Goal: Task Accomplishment & Management: Manage account settings

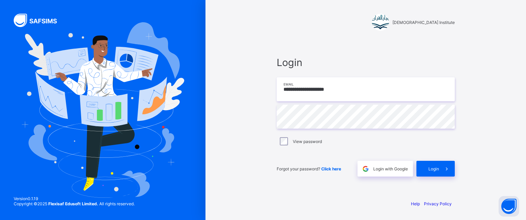
click at [342, 95] on input "**********" at bounding box center [366, 89] width 178 height 24
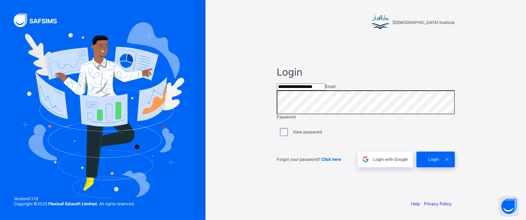
type input "**********"
click at [441, 167] on span at bounding box center [447, 160] width 16 height 16
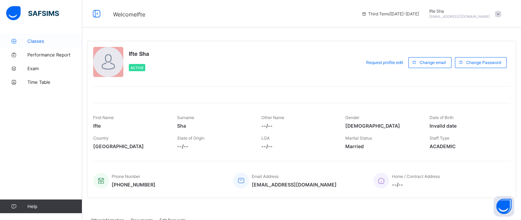
click at [63, 39] on span "Classes" at bounding box center [54, 40] width 55 height 5
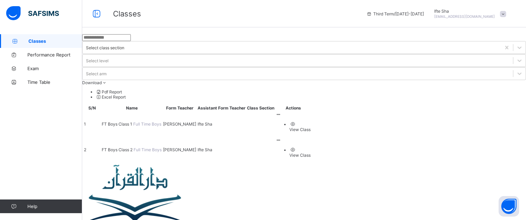
click at [155, 137] on td "FT Boys Class 2 Full Time Boys" at bounding box center [131, 149] width 61 height 25
click at [154, 137] on td "FT Boys Class 2 Full Time Boys" at bounding box center [131, 149] width 61 height 25
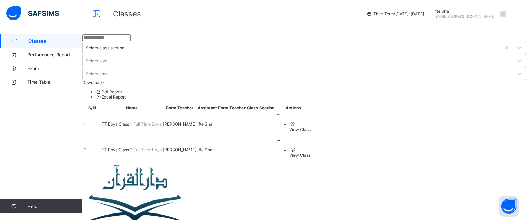
click at [133, 147] on span "FT Boys Class 2" at bounding box center [118, 149] width 32 height 5
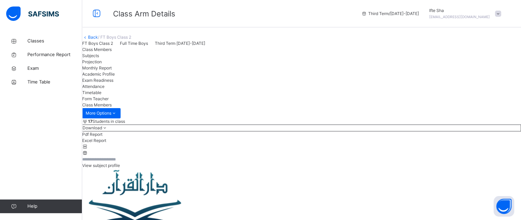
scroll to position [123, 0]
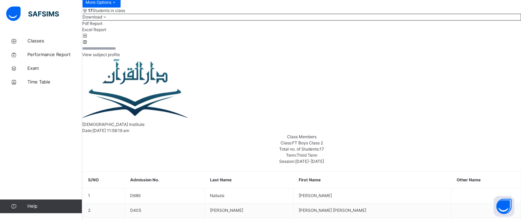
scroll to position [110, 0]
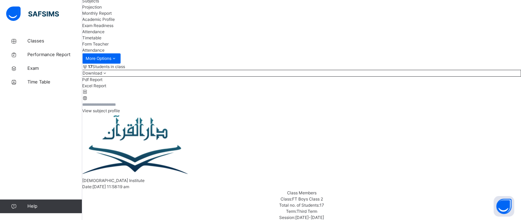
scroll to position [41, 0]
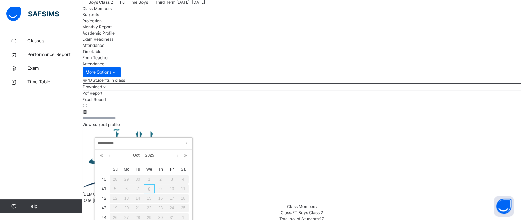
click at [137, 191] on div "7" at bounding box center [137, 188] width 11 height 9
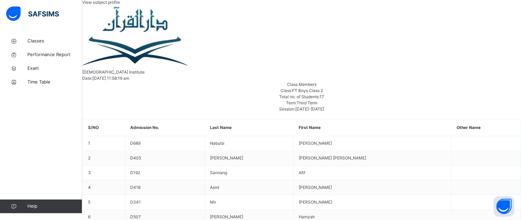
scroll to position [164, 0]
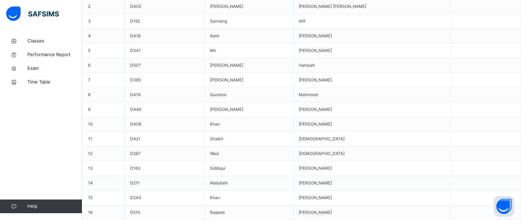
scroll to position [301, 0]
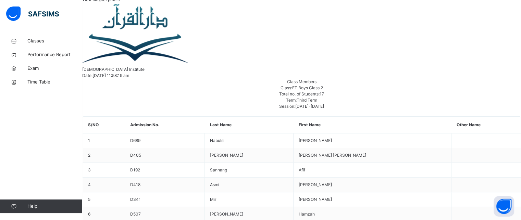
scroll to position [164, 0]
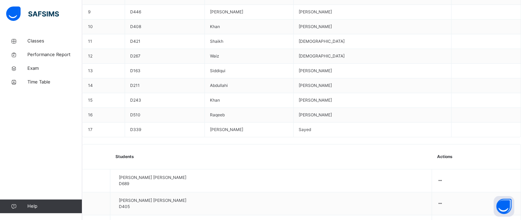
scroll to position [413, 0]
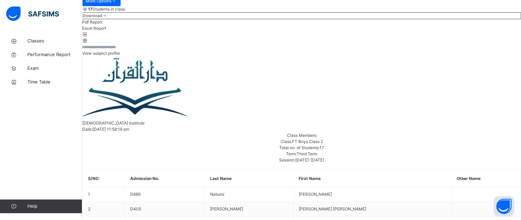
scroll to position [112, 0]
